Goal: Transaction & Acquisition: Download file/media

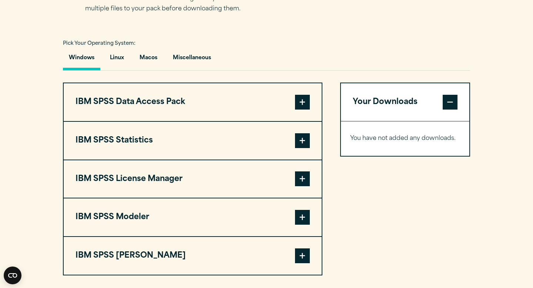
scroll to position [531, 0]
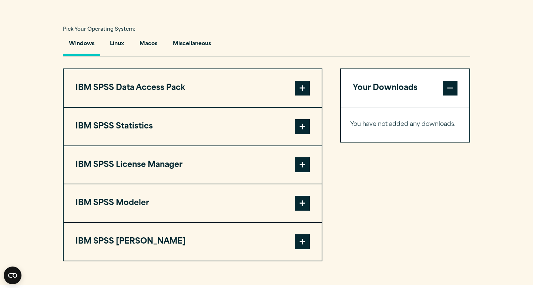
click at [303, 132] on span at bounding box center [302, 126] width 15 height 15
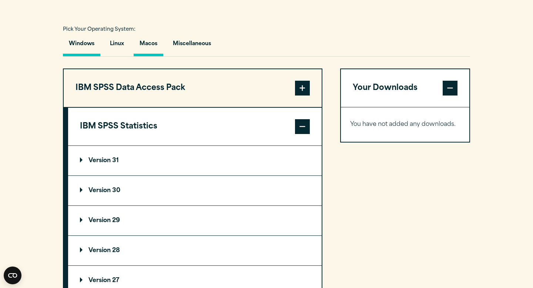
click at [150, 43] on button "Macos" at bounding box center [149, 45] width 30 height 21
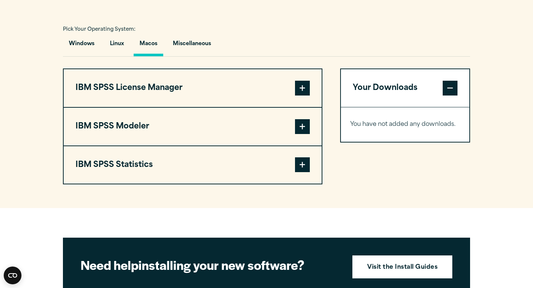
click at [291, 175] on button "IBM SPSS Statistics" at bounding box center [193, 165] width 258 height 38
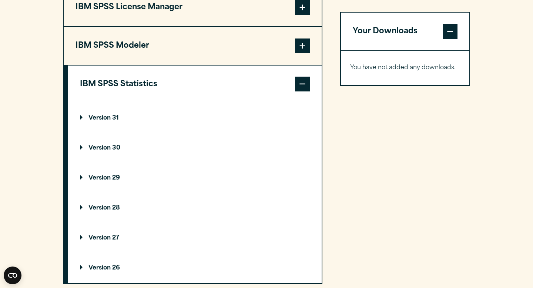
scroll to position [619, 0]
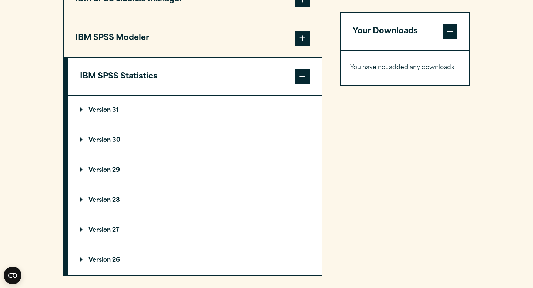
click at [89, 111] on p "Version 31" at bounding box center [99, 110] width 39 height 6
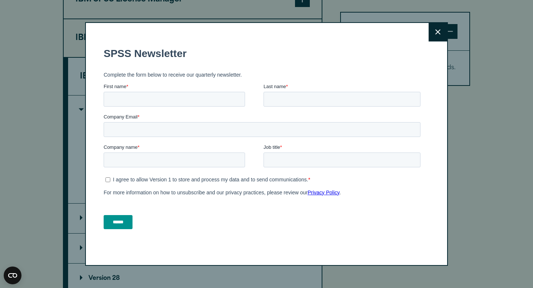
click at [442, 31] on button "Close" at bounding box center [437, 32] width 18 height 18
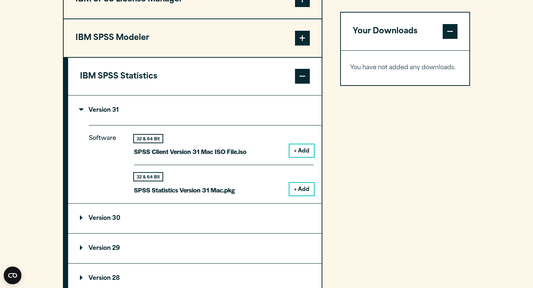
click at [301, 157] on button "+ Add" at bounding box center [301, 150] width 24 height 13
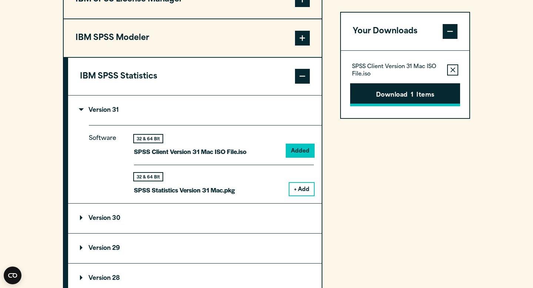
click at [400, 100] on button "Download 1 Items" at bounding box center [405, 94] width 110 height 23
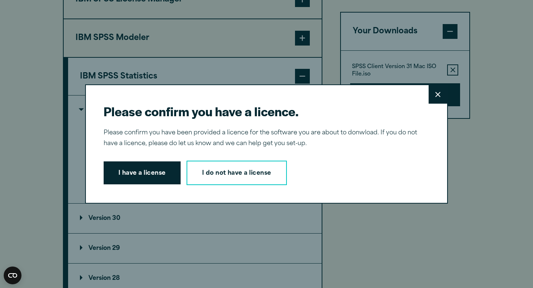
click at [436, 97] on button "Close" at bounding box center [437, 94] width 18 height 18
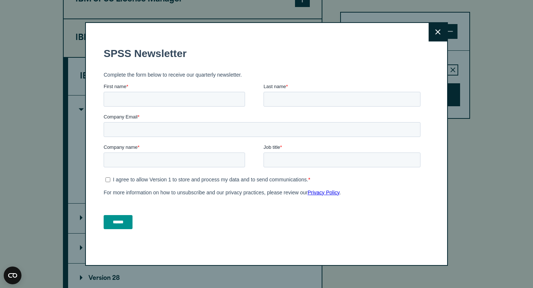
click at [438, 32] on icon at bounding box center [437, 32] width 5 height 6
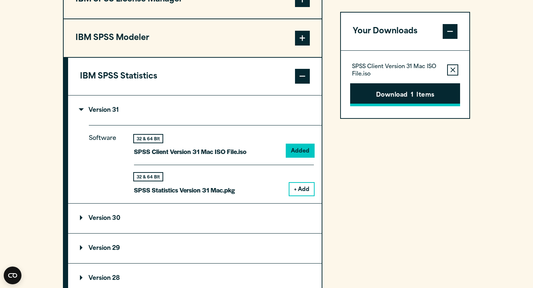
click at [396, 88] on button "Download 1 Items" at bounding box center [405, 94] width 110 height 23
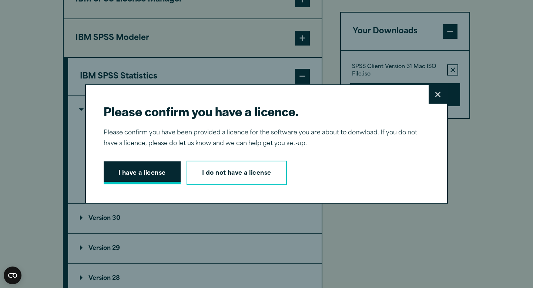
click at [157, 171] on button "I have a license" at bounding box center [142, 172] width 77 height 23
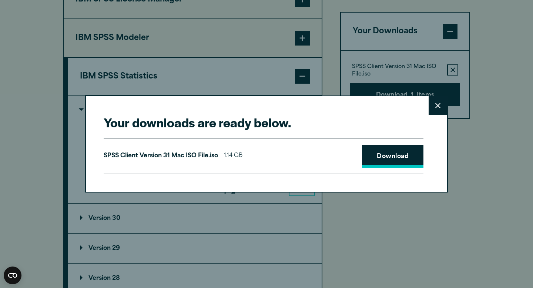
click at [395, 160] on link "Download" at bounding box center [392, 156] width 61 height 23
click at [438, 113] on button "Close" at bounding box center [437, 105] width 18 height 18
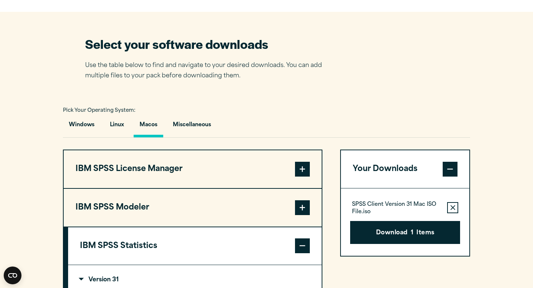
scroll to position [525, 0]
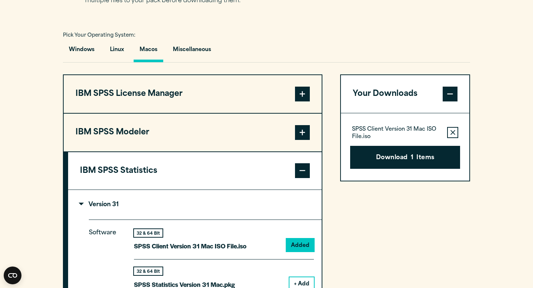
click at [306, 167] on span at bounding box center [302, 170] width 15 height 15
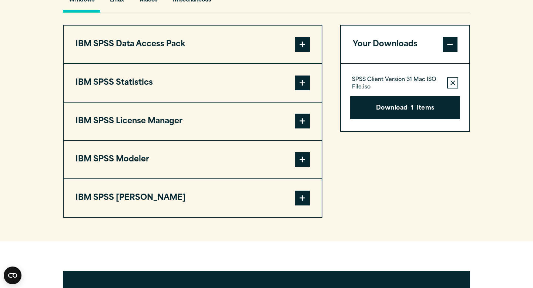
scroll to position [575, 0]
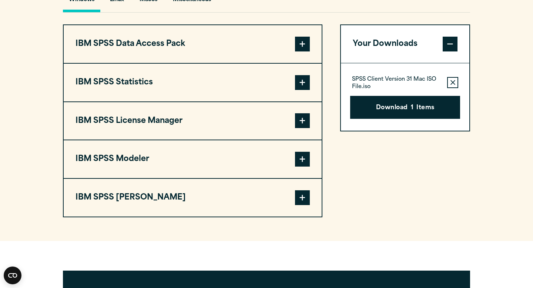
click at [250, 96] on button "IBM SPSS Statistics" at bounding box center [193, 83] width 258 height 38
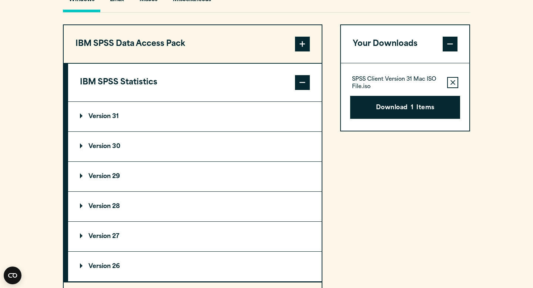
click at [452, 85] on icon "button" at bounding box center [452, 82] width 5 height 5
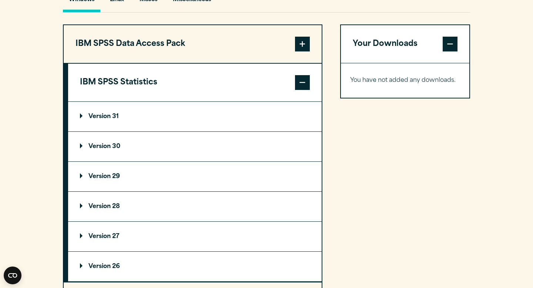
click at [169, 125] on summary "Version 31" at bounding box center [194, 117] width 253 height 30
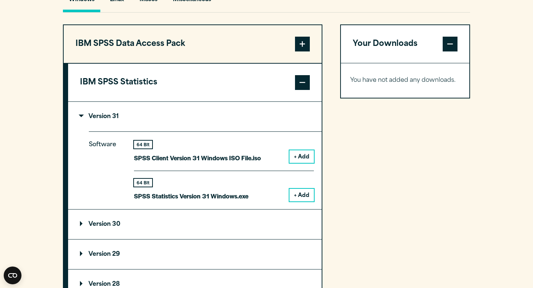
click at [298, 159] on button "+ Add" at bounding box center [301, 156] width 24 height 13
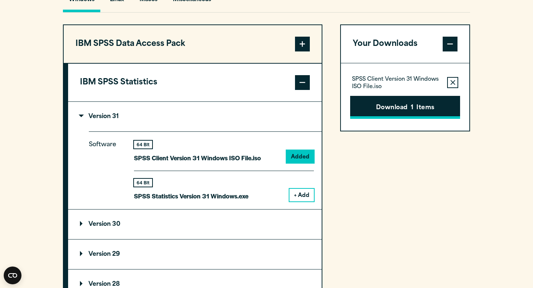
click at [425, 107] on button "Download 1 Items" at bounding box center [405, 107] width 110 height 23
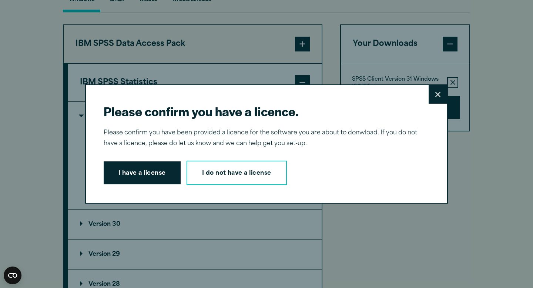
click at [436, 102] on button "Close" at bounding box center [437, 94] width 18 height 18
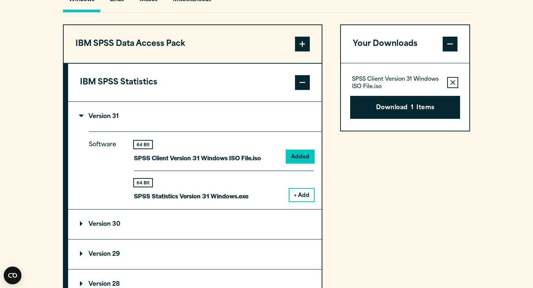
click at [451, 85] on icon "button" at bounding box center [452, 82] width 5 height 5
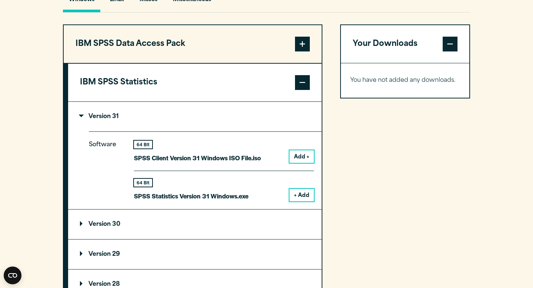
click at [307, 198] on button "+ Add" at bounding box center [301, 195] width 24 height 13
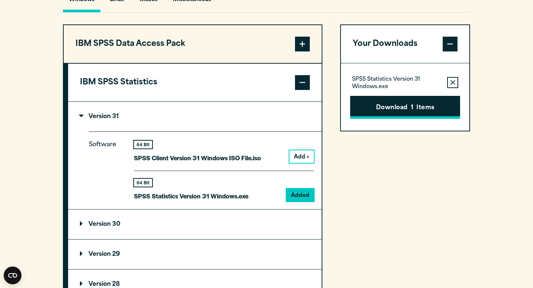
click at [394, 117] on button "Download 1 Items" at bounding box center [405, 107] width 110 height 23
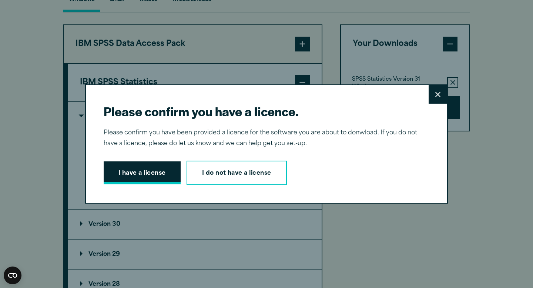
click at [140, 176] on button "I have a license" at bounding box center [142, 172] width 77 height 23
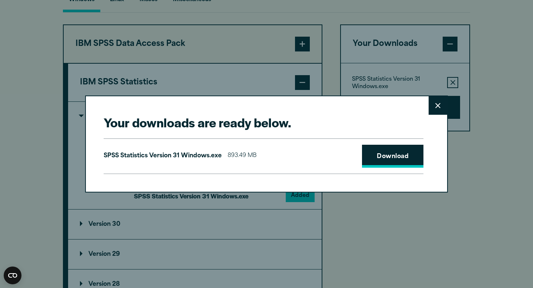
click at [385, 162] on link "Download" at bounding box center [392, 156] width 61 height 23
click at [439, 106] on icon at bounding box center [437, 106] width 5 height 6
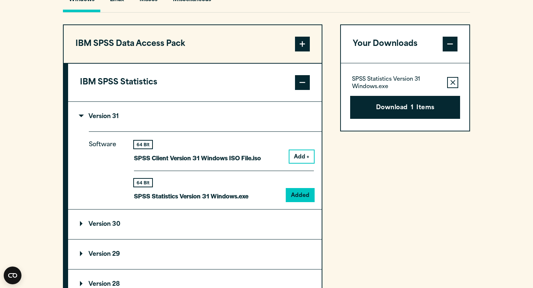
click at [454, 51] on div "Your downloads are ready below. Close SPSS Statistics Version 31 Windows.exe 89…" at bounding box center [266, 144] width 533 height 288
click at [144, 2] on button "Macos" at bounding box center [149, 1] width 30 height 21
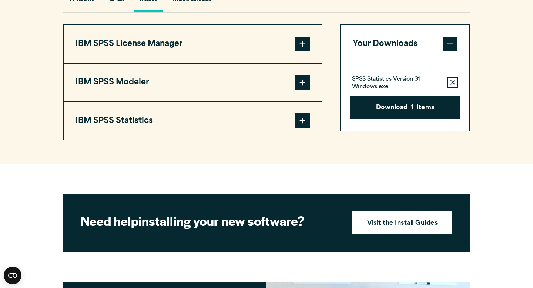
click at [219, 129] on button "IBM SPSS Statistics" at bounding box center [193, 121] width 258 height 38
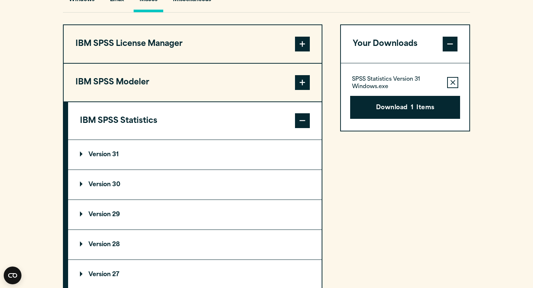
click at [152, 151] on summary "Version 31" at bounding box center [194, 155] width 253 height 30
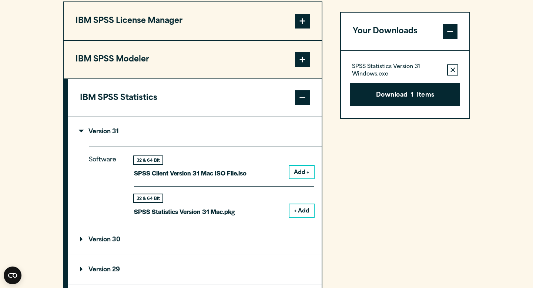
scroll to position [604, 0]
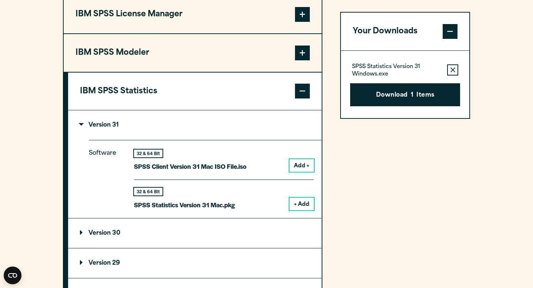
click at [303, 206] on button "+ Add" at bounding box center [301, 204] width 24 height 13
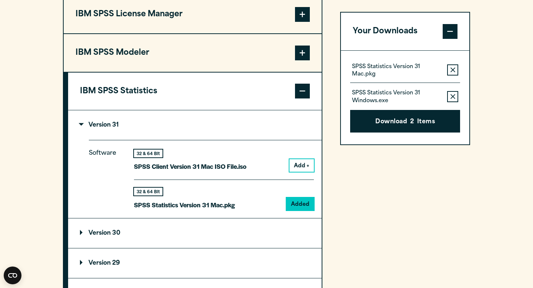
click at [455, 97] on icon "button" at bounding box center [452, 96] width 5 height 5
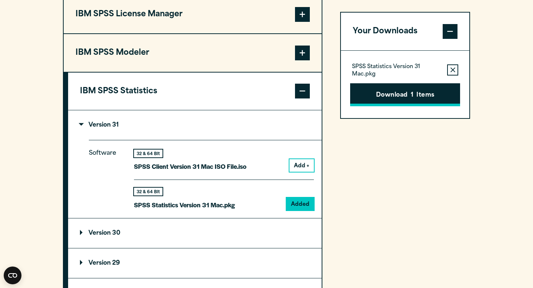
click at [428, 95] on button "Download 1 Items" at bounding box center [405, 94] width 110 height 23
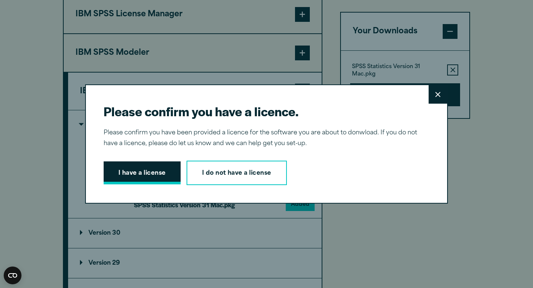
click at [135, 175] on button "I have a license" at bounding box center [142, 172] width 77 height 23
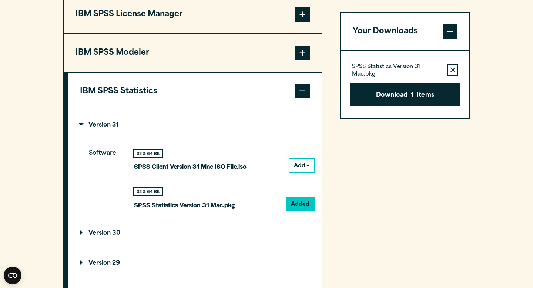
click at [380, 192] on div "Your Downloads SPSS Statistics Version 31 Mac.pkg Remove this item from your so…" at bounding box center [405, 182] width 130 height 374
click at [402, 99] on button "Download 1 Items" at bounding box center [405, 94] width 110 height 23
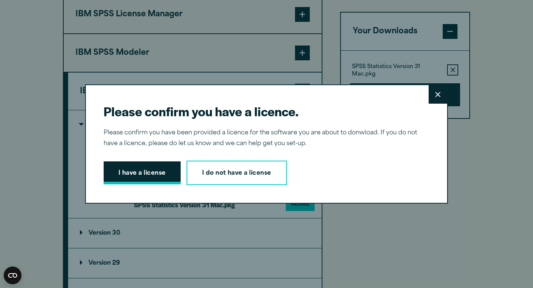
click at [128, 180] on button "I have a license" at bounding box center [142, 172] width 77 height 23
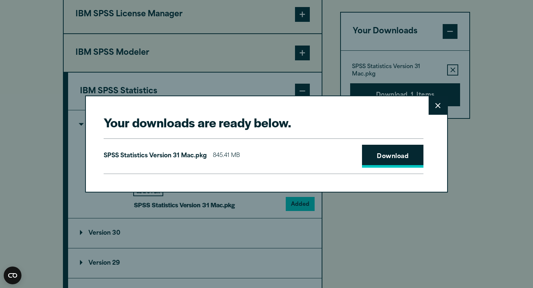
click at [403, 166] on link "Download" at bounding box center [392, 156] width 61 height 23
click at [431, 105] on button "Close" at bounding box center [437, 105] width 18 height 18
